Goal: Information Seeking & Learning: Learn about a topic

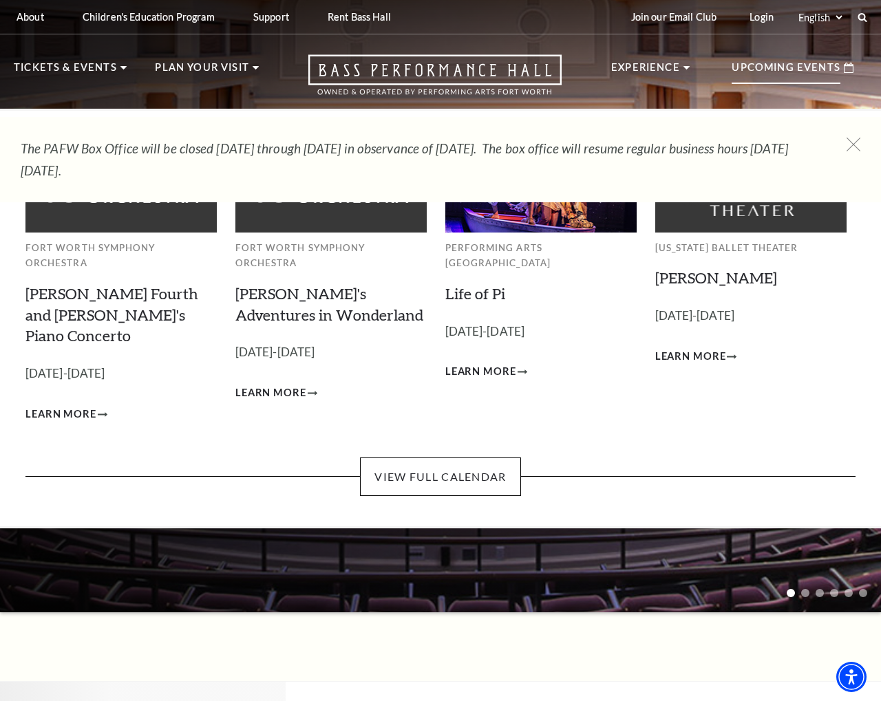
click at [778, 73] on p "Upcoming Events" at bounding box center [785, 71] width 109 height 25
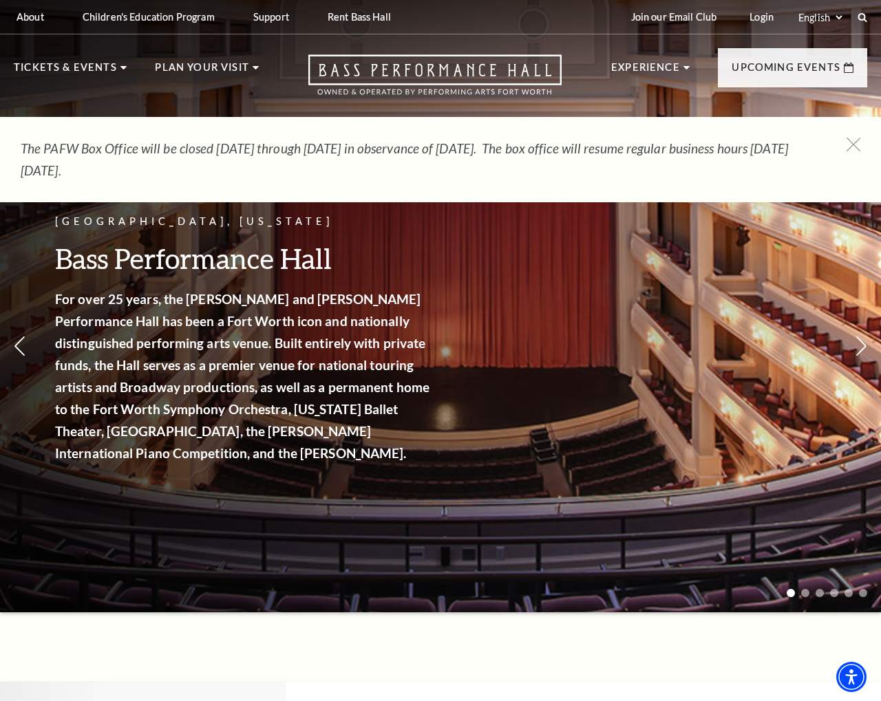
click at [852, 137] on div "The PAFW Box Office will be closed Saturday, August 30th through Monday, Septem…" at bounding box center [440, 159] width 881 height 85
click at [857, 142] on icon at bounding box center [853, 144] width 17 height 17
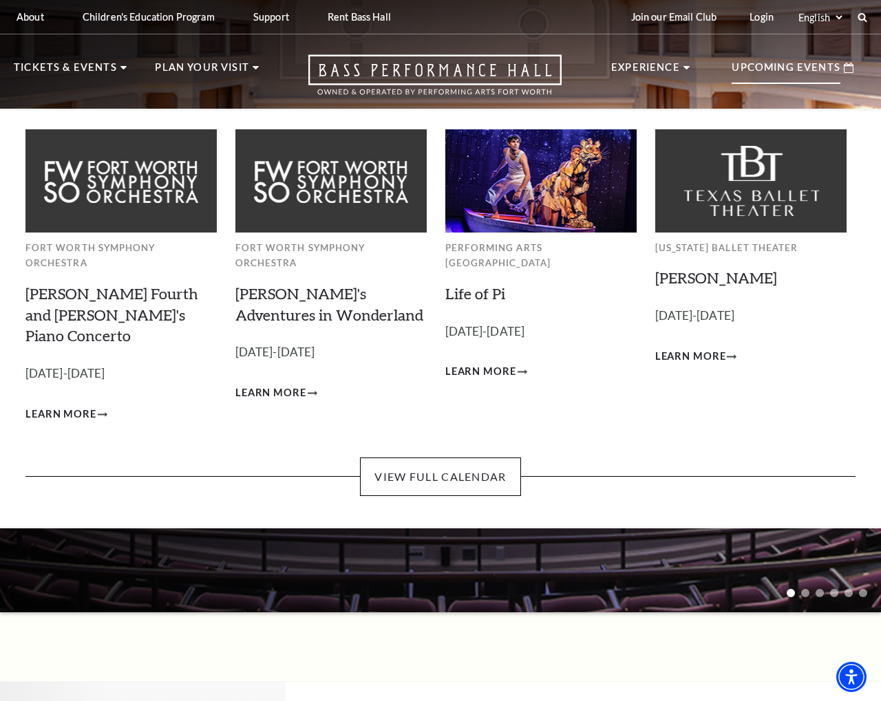
click at [847, 68] on icon at bounding box center [849, 68] width 10 height 10
click at [414, 458] on link "View Full Calendar" at bounding box center [440, 477] width 160 height 39
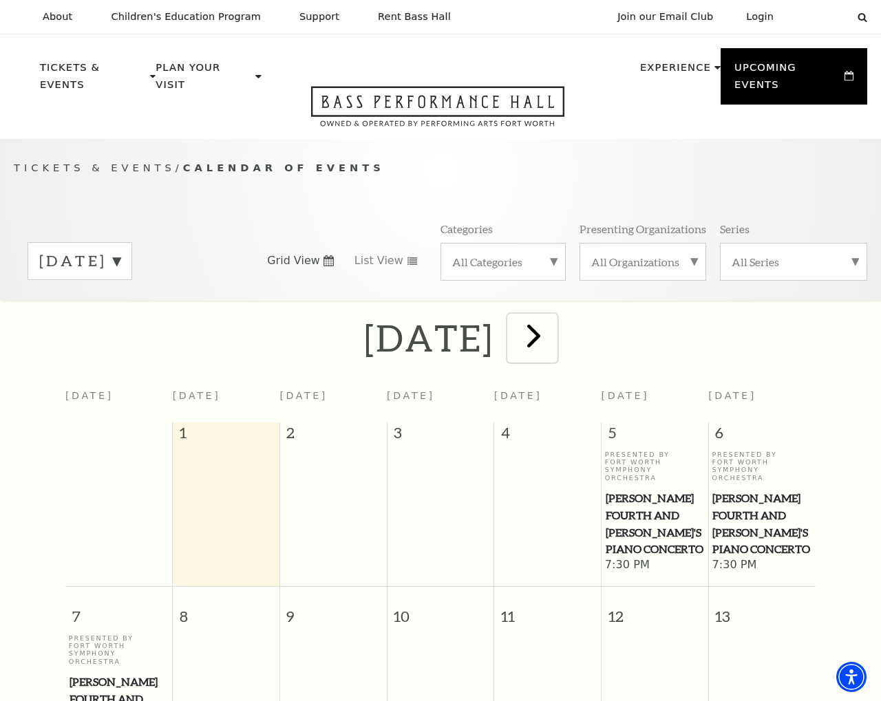
click at [553, 322] on span "next" at bounding box center [533, 335] width 39 height 39
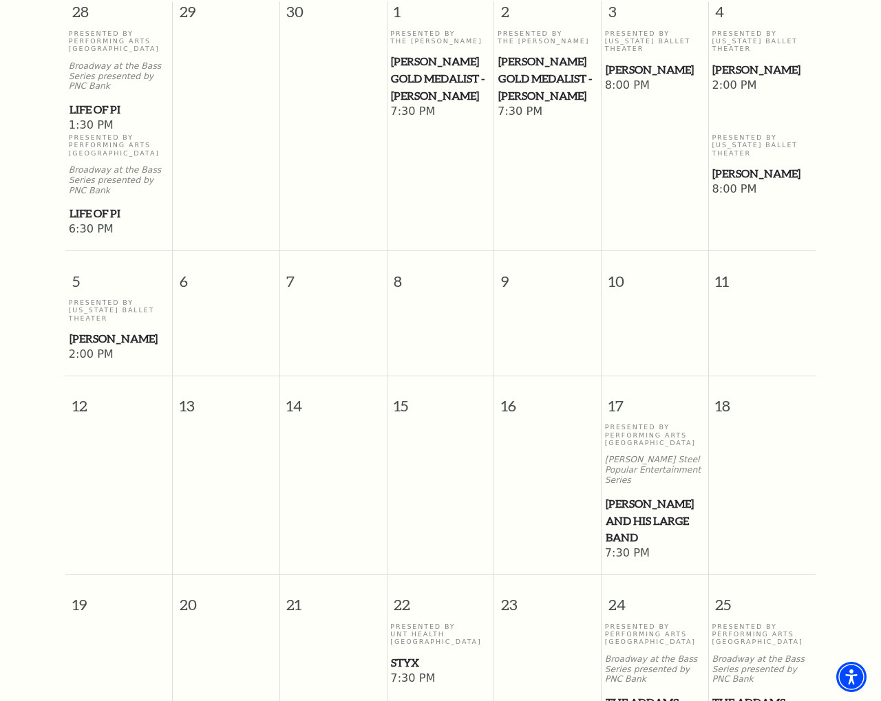
scroll to position [281, 0]
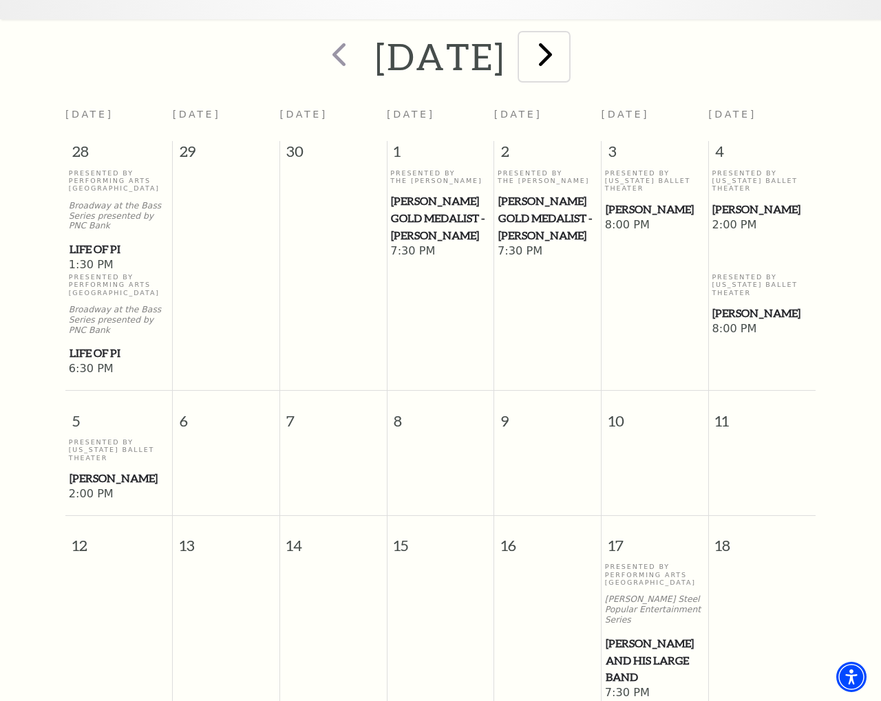
click at [565, 41] on span "next" at bounding box center [545, 53] width 39 height 39
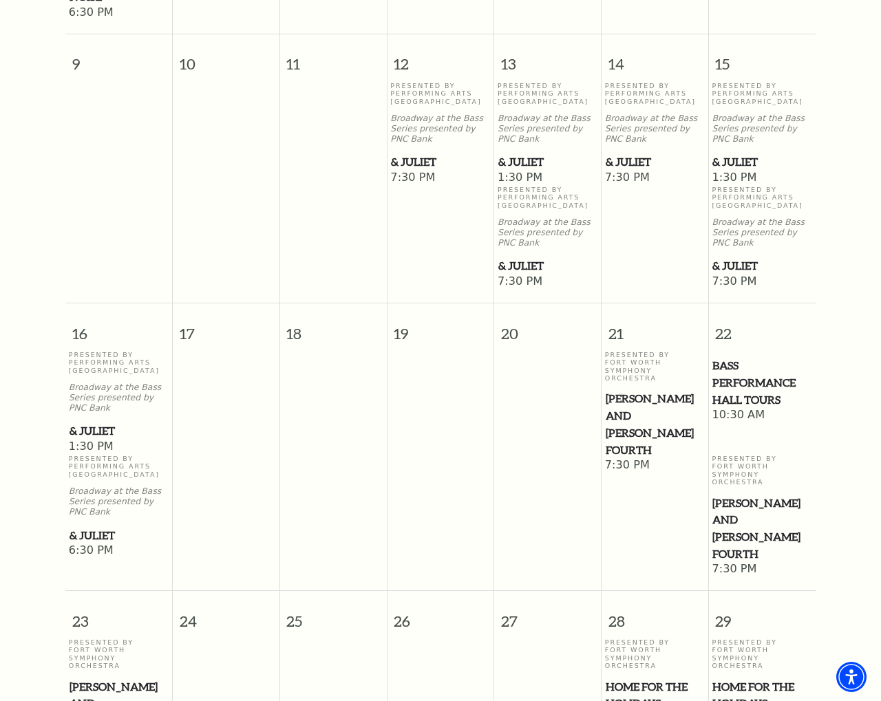
scroll to position [924, 0]
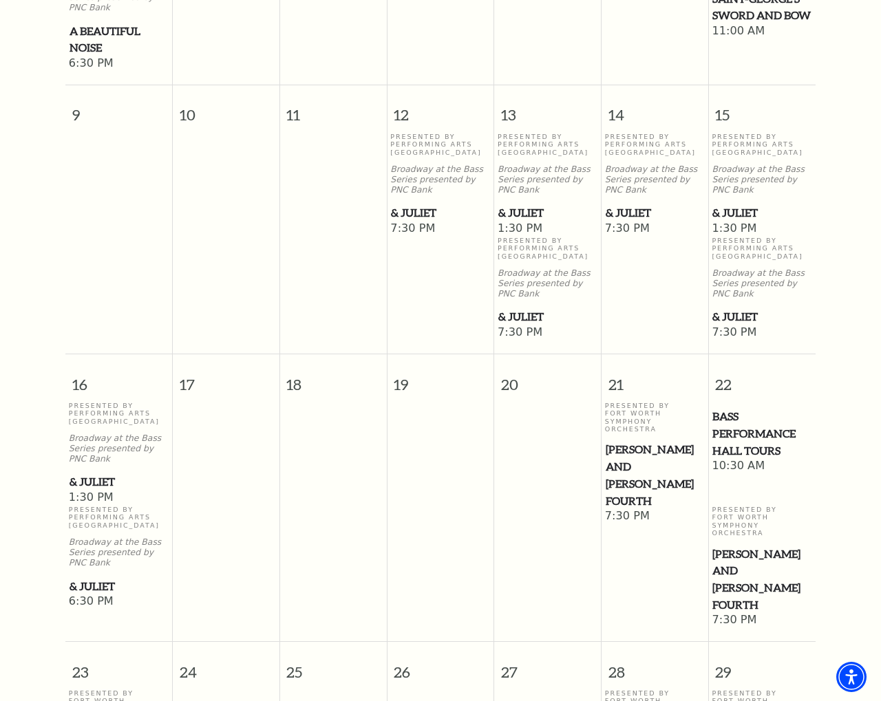
click at [740, 204] on span "& Juliet" at bounding box center [761, 212] width 99 height 17
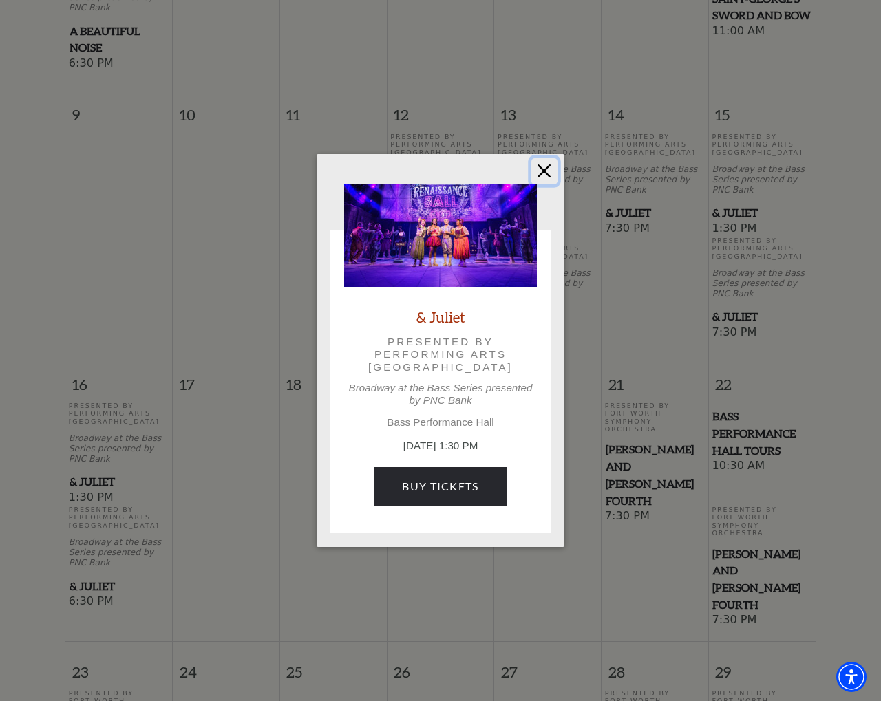
click at [551, 162] on button "Close" at bounding box center [544, 171] width 26 height 26
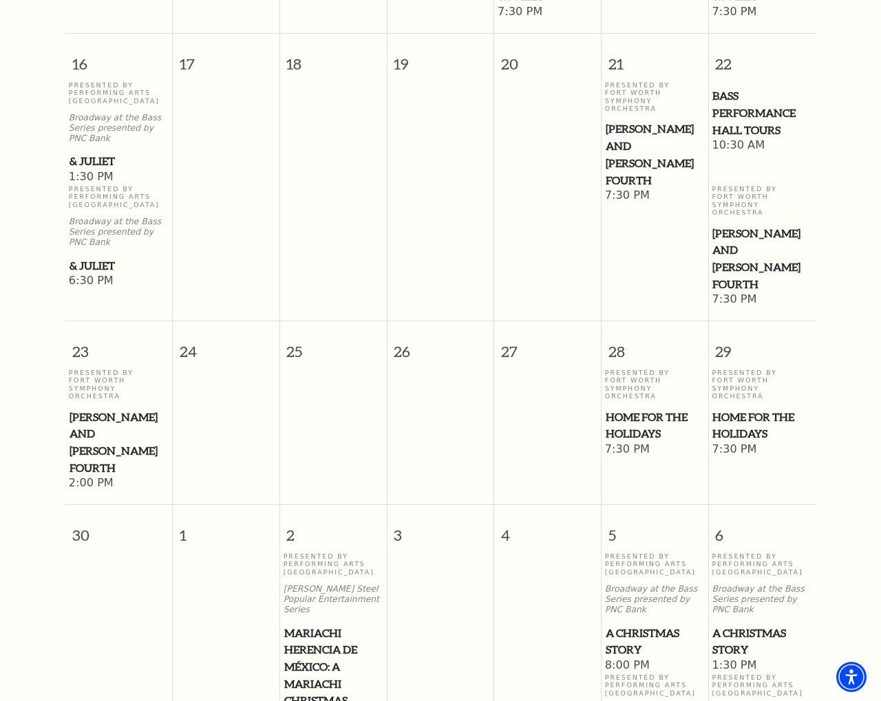
scroll to position [1406, 0]
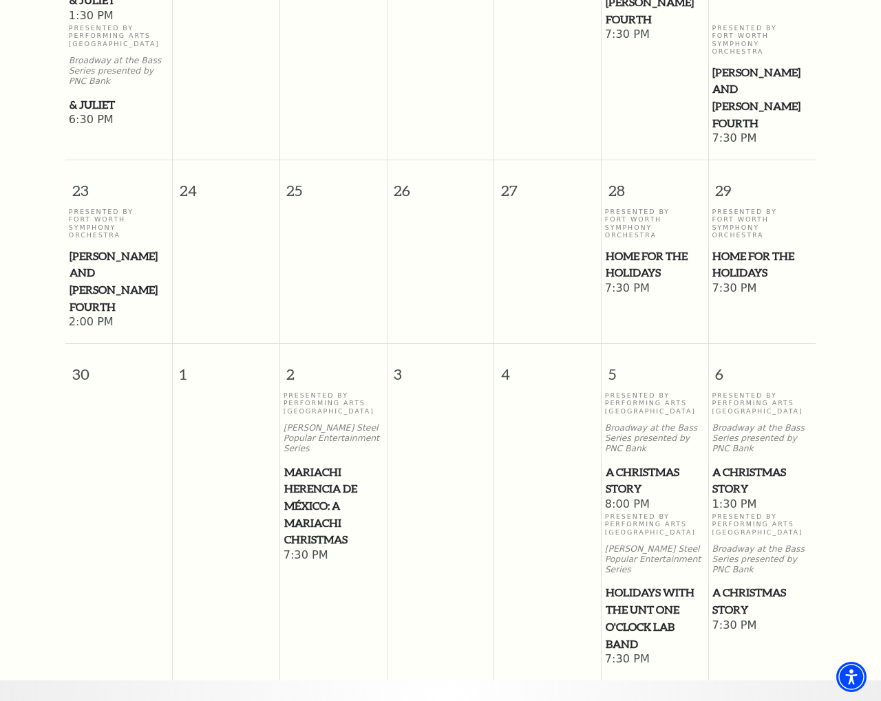
click at [642, 464] on span "A Christmas Story" at bounding box center [654, 481] width 98 height 34
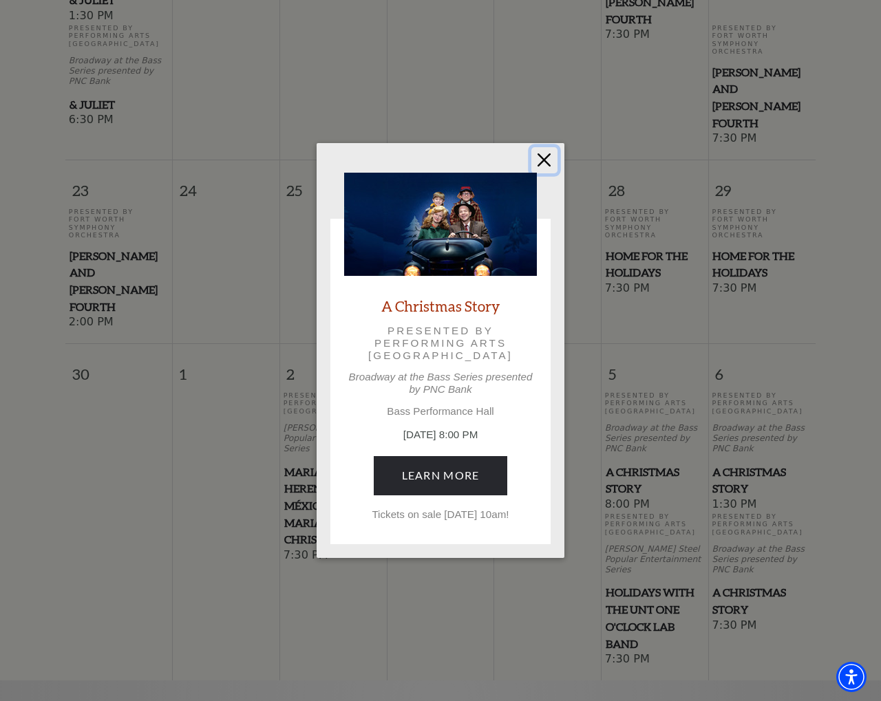
click at [539, 158] on button "Close" at bounding box center [544, 160] width 26 height 26
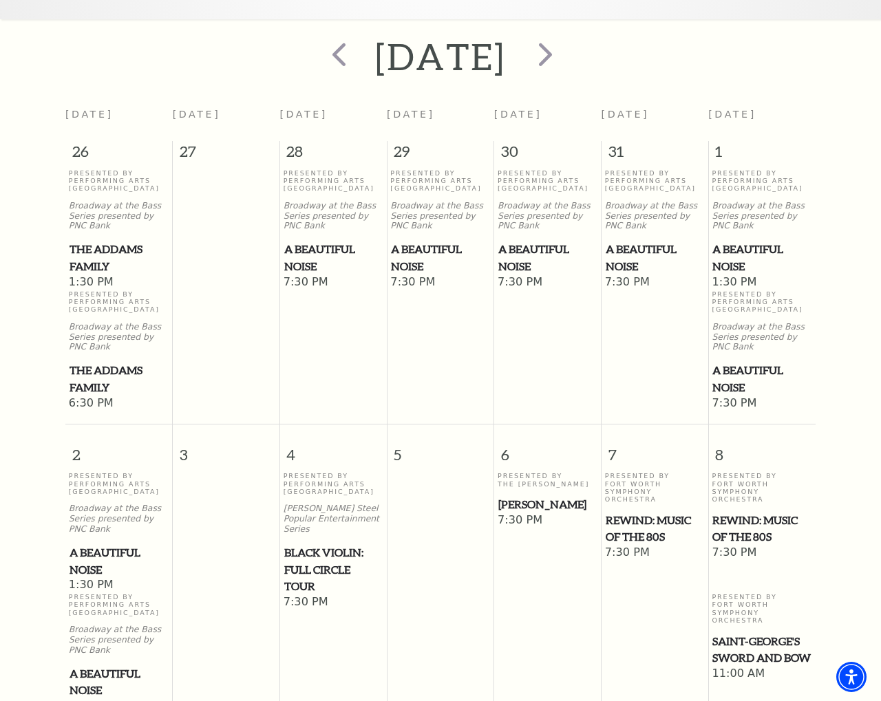
scroll to position [0, 0]
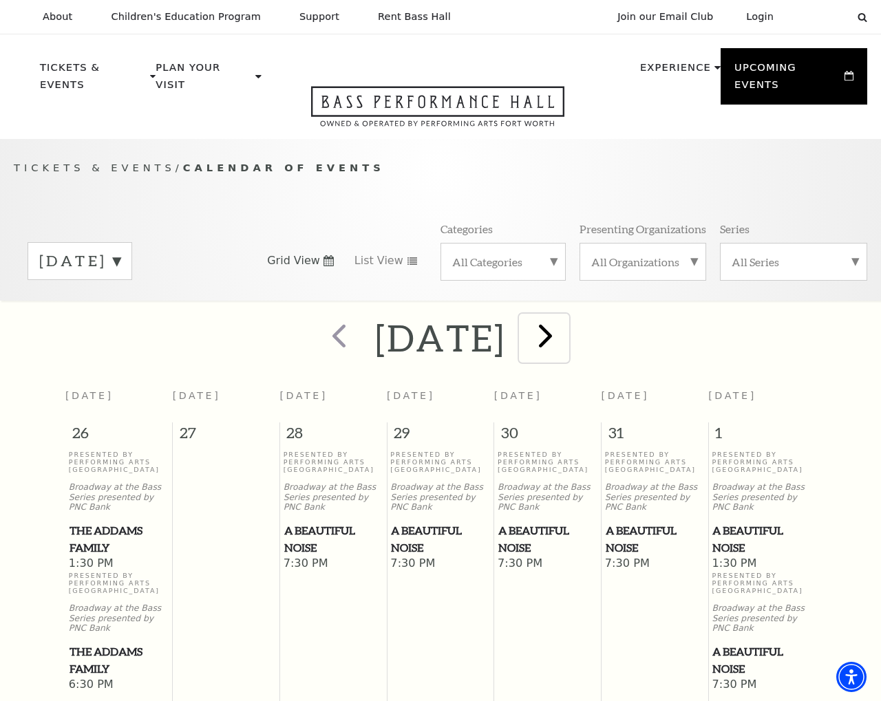
click at [565, 321] on span "next" at bounding box center [545, 335] width 39 height 39
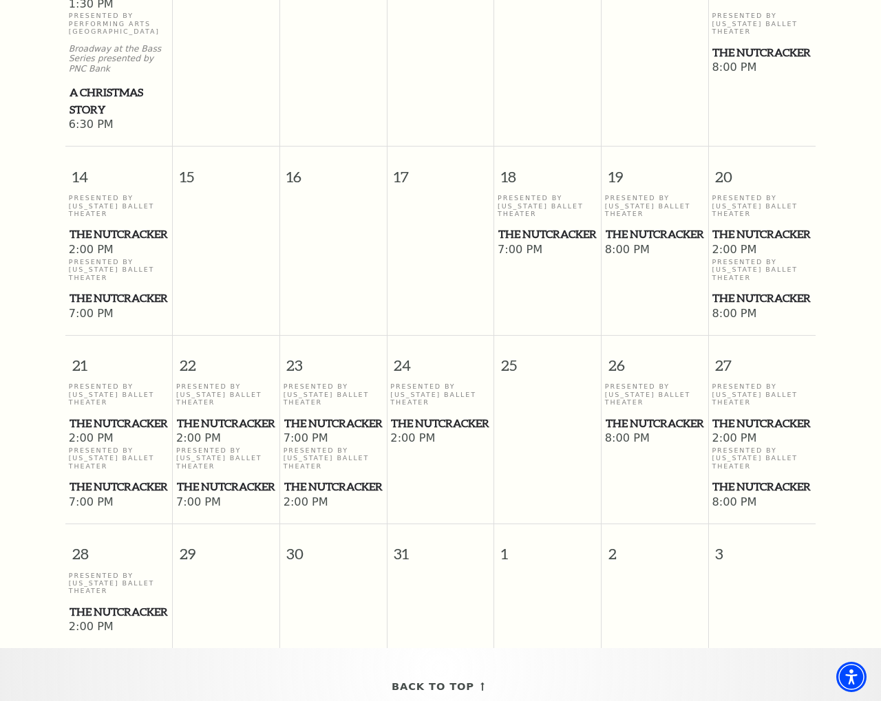
scroll to position [963, 0]
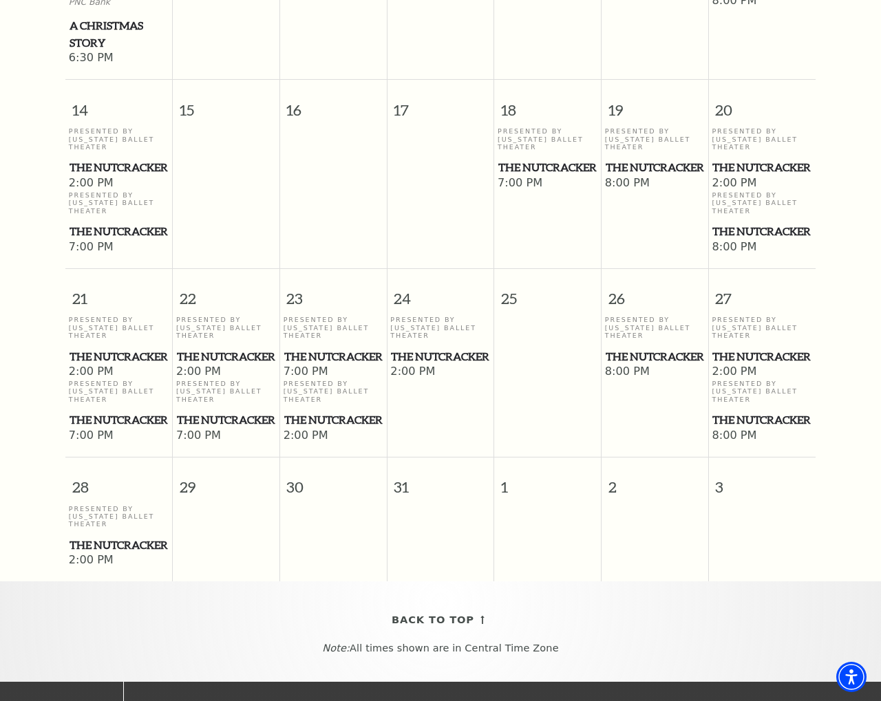
click at [625, 360] on span "The Nutcracker" at bounding box center [654, 356] width 98 height 17
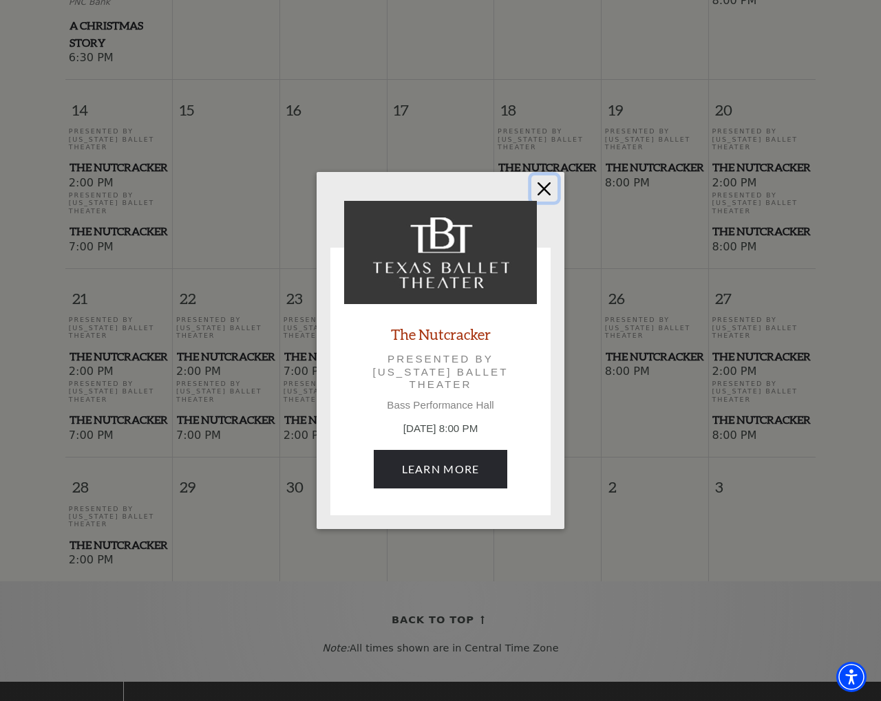
click at [541, 195] on button "Close" at bounding box center [544, 188] width 26 height 26
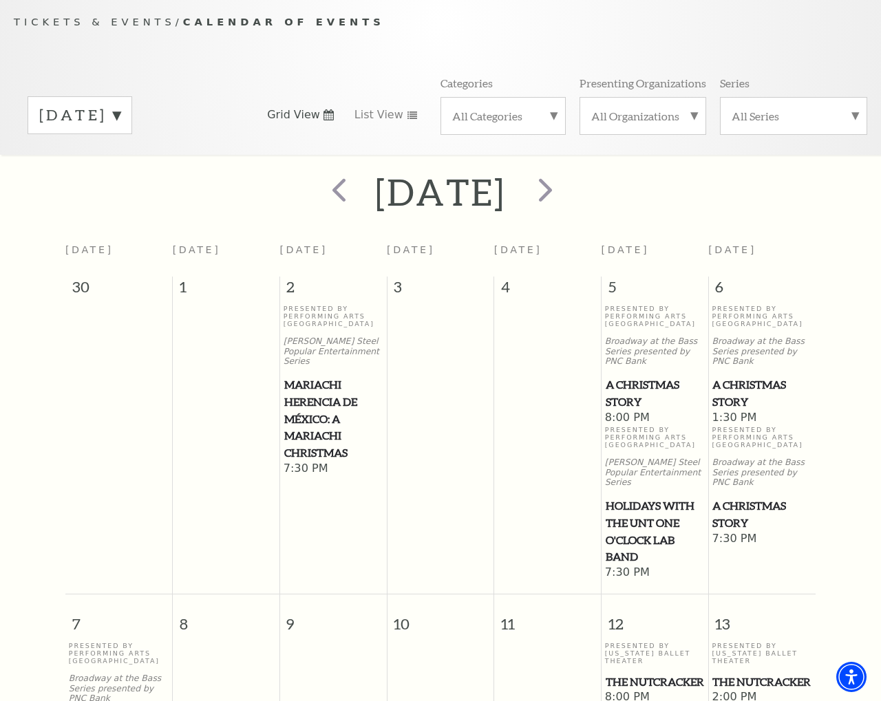
scroll to position [0, 0]
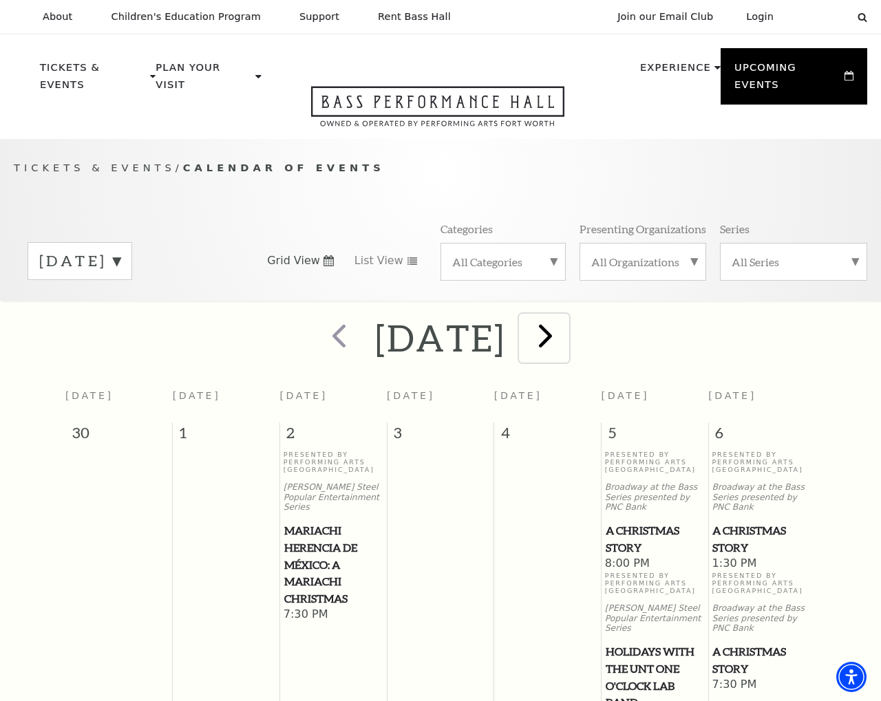
click at [565, 339] on span "next" at bounding box center [545, 335] width 39 height 39
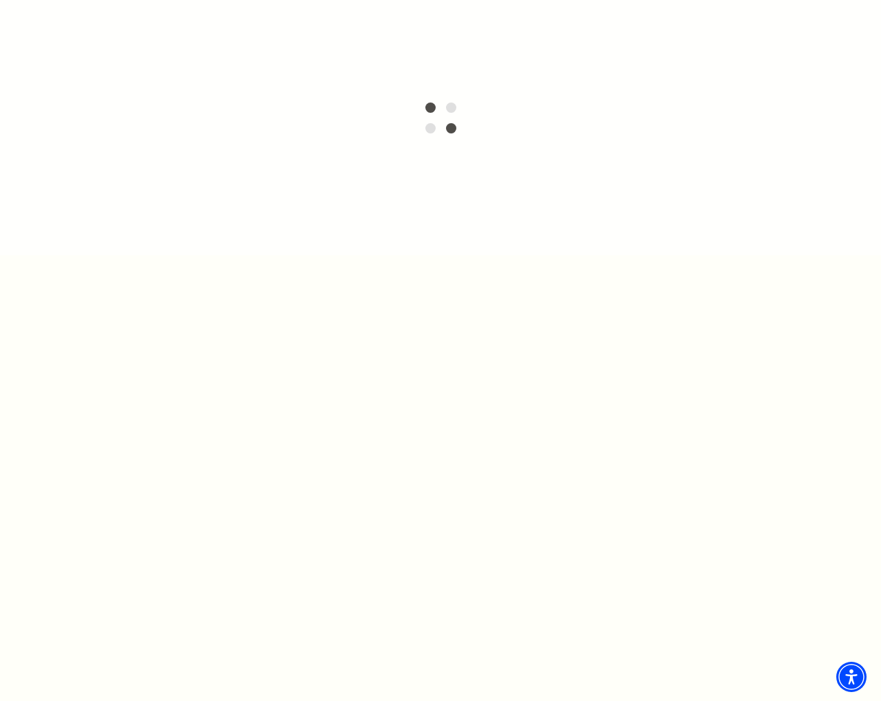
scroll to position [160, 0]
